Goal: Browse casually

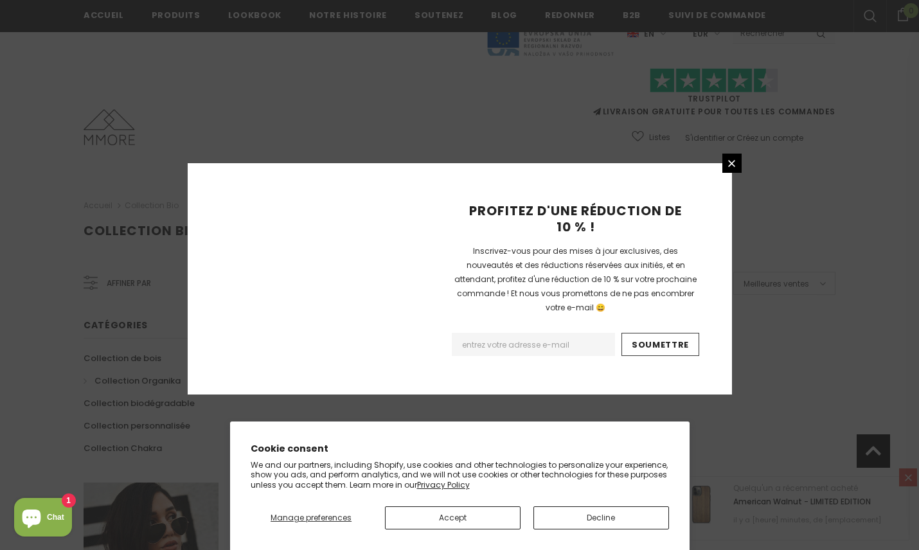
scroll to position [798, 0]
